Goal: Find specific page/section: Find specific page/section

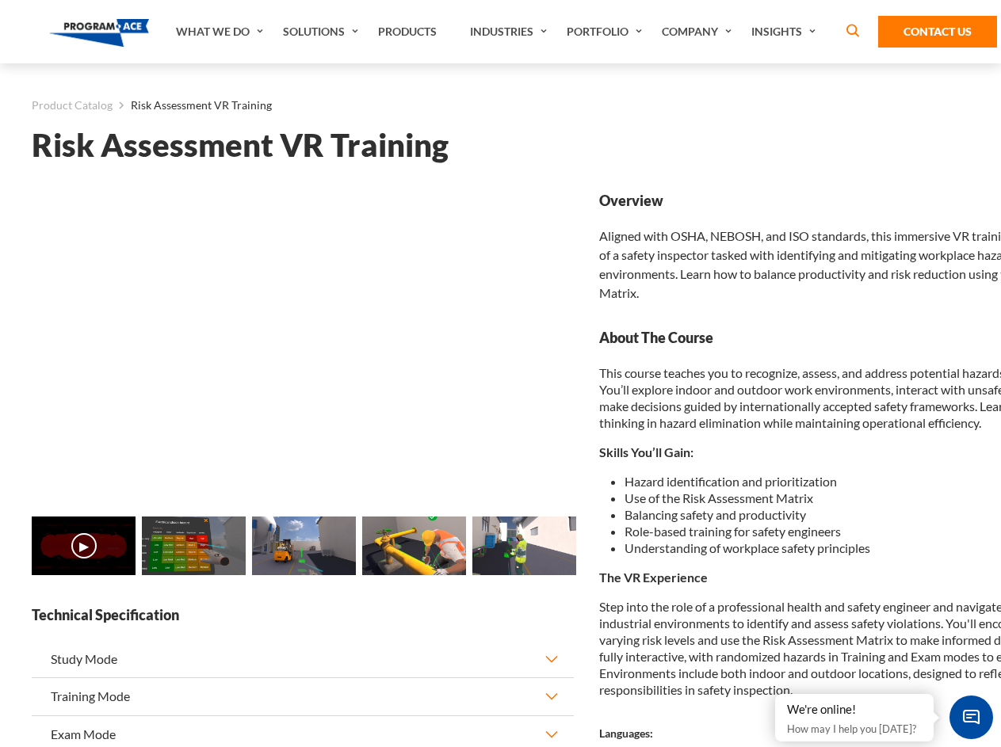
click at [323, 32] on link "Solutions" at bounding box center [322, 31] width 95 height 63
click at [0, 0] on div "AI & Computer Vision Solutions Computer Vision Quality Control AI tools for fas…" at bounding box center [0, 0] width 0 height 0
click at [0, 0] on div "AI & Computer Vision Solutions Virtual Training Solutions Virtual Tour Solution…" at bounding box center [0, 0] width 0 height 0
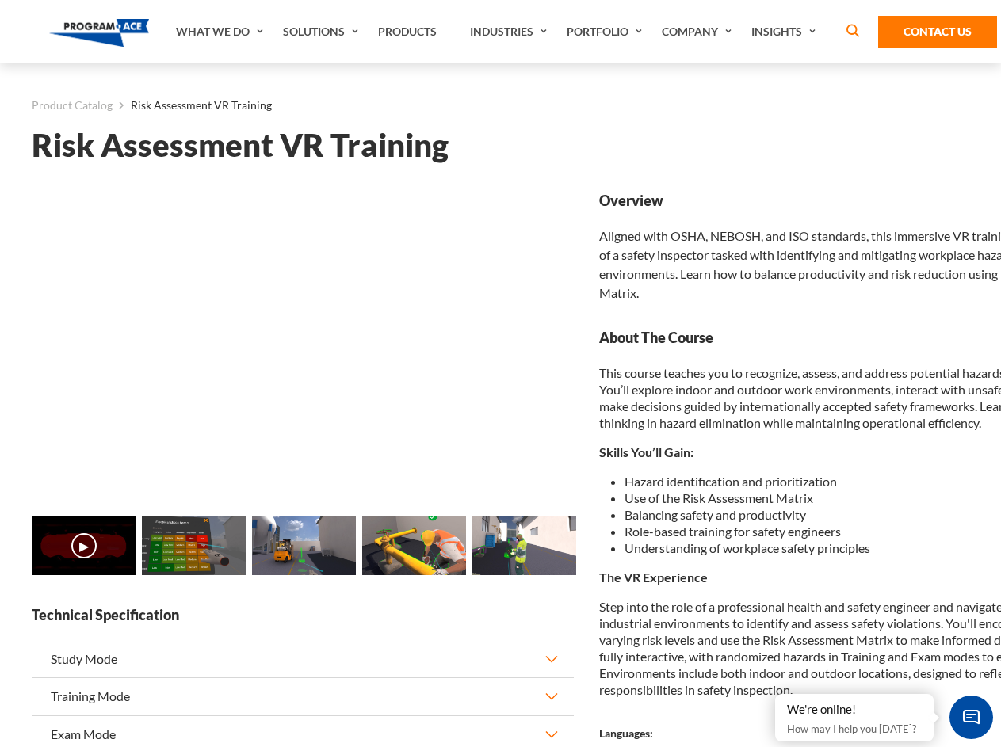
click at [0, 0] on div "AI & Computer Vision Solutions Virtual Training Solutions Virtual Tour Solution…" at bounding box center [0, 0] width 0 height 0
click at [0, 0] on div "AI & Computer Vision Solutions Computer Vision Quality Control AI tools for fas…" at bounding box center [0, 0] width 0 height 0
